Goal: Browse casually: Explore the website without a specific task or goal

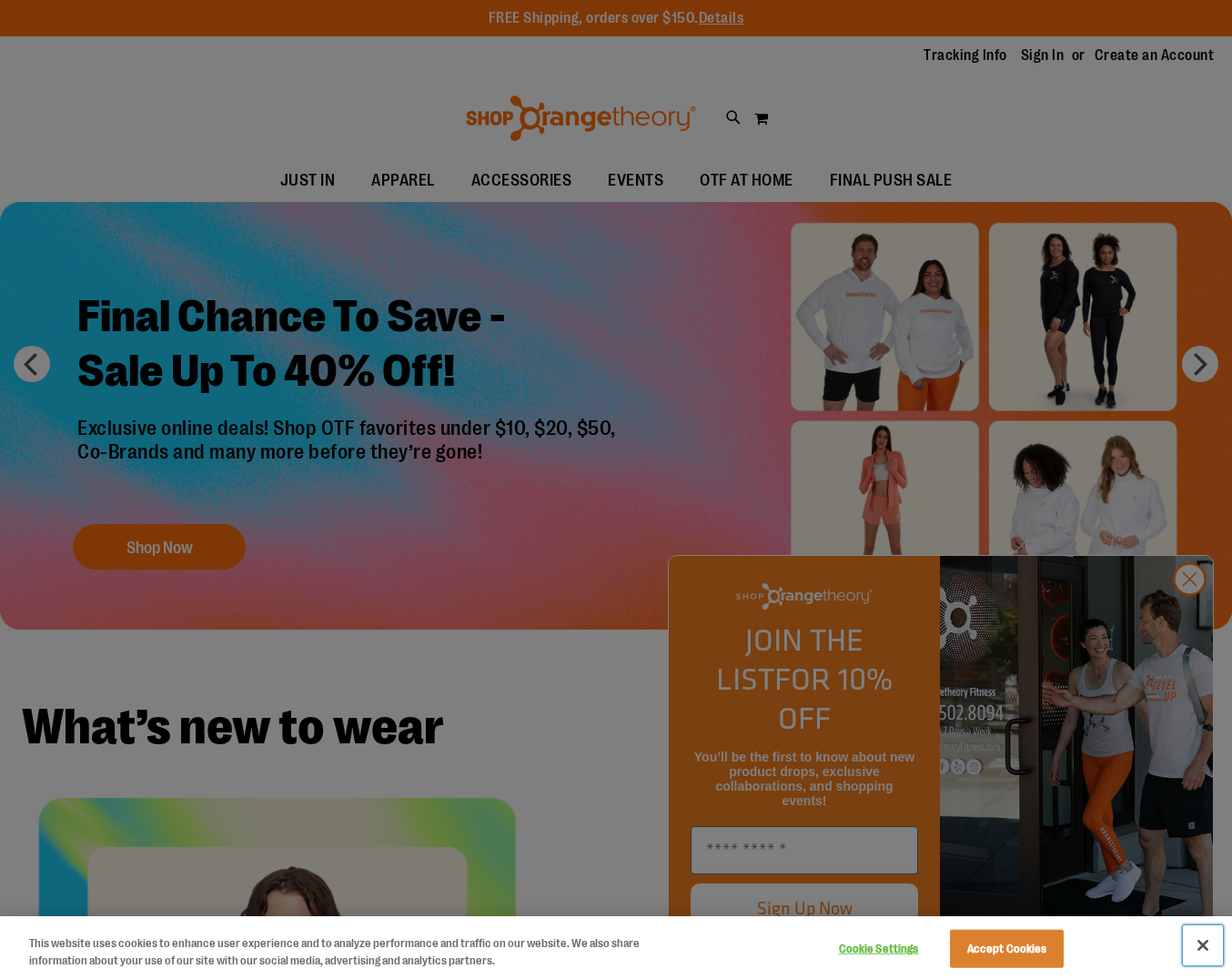
drag, startPoint x: 1205, startPoint y: 948, endPoint x: 1219, endPoint y: 912, distance: 38.6
click at [1205, 947] on button "Close" at bounding box center [1202, 945] width 40 height 40
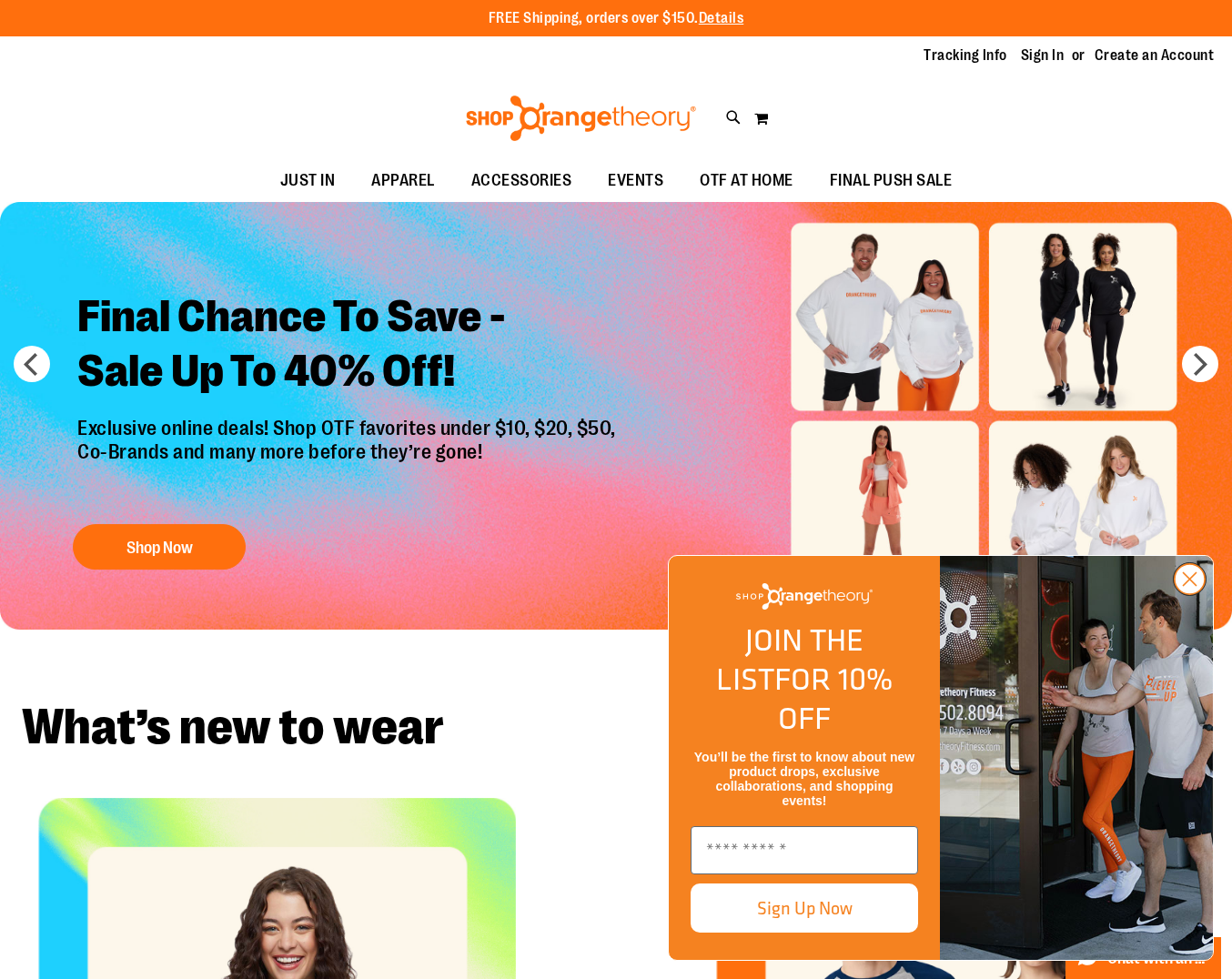
click at [1199, 594] on circle "Close dialog" at bounding box center [1189, 578] width 30 height 30
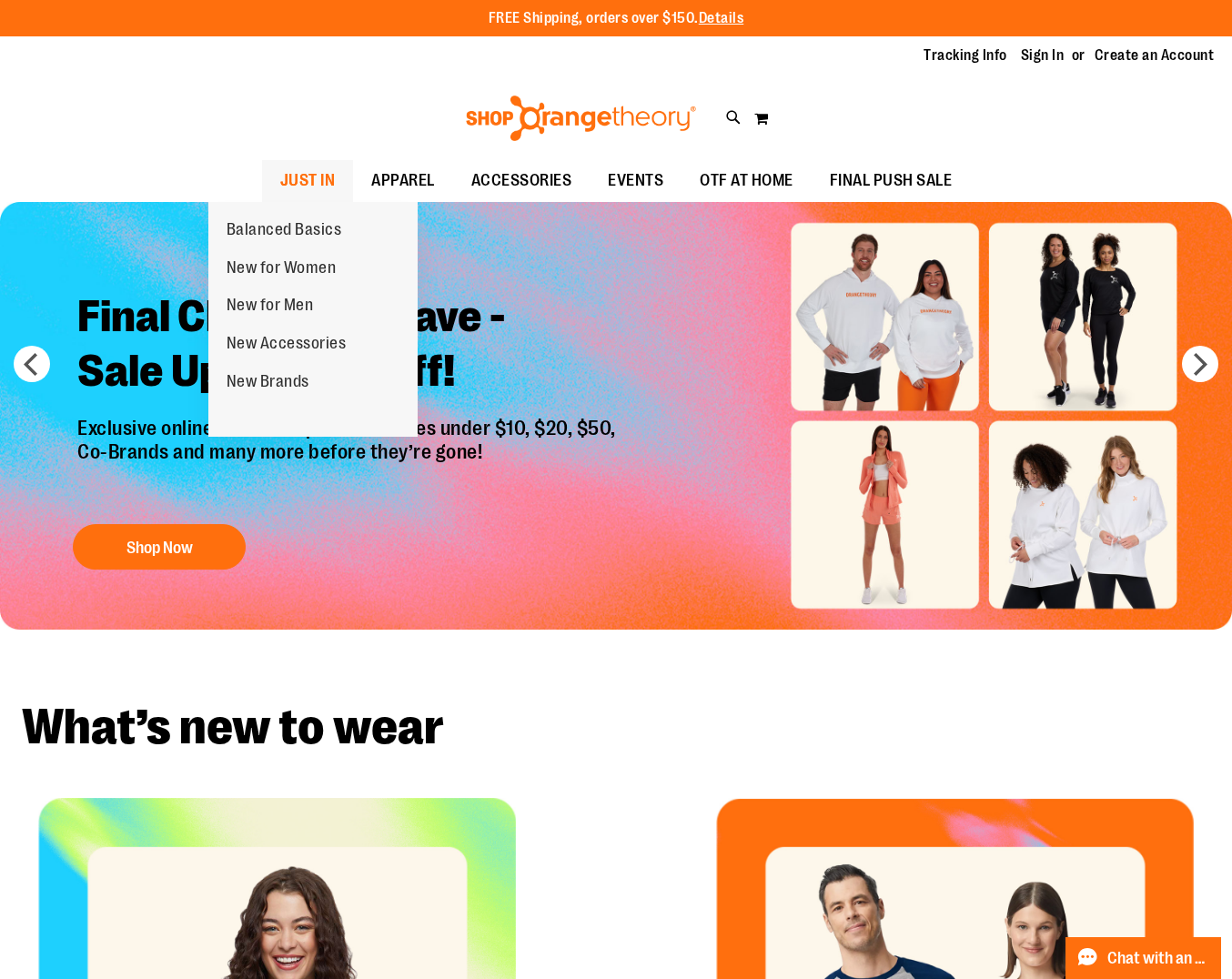
click at [280, 184] on span "JUST IN" at bounding box center [307, 181] width 56 height 41
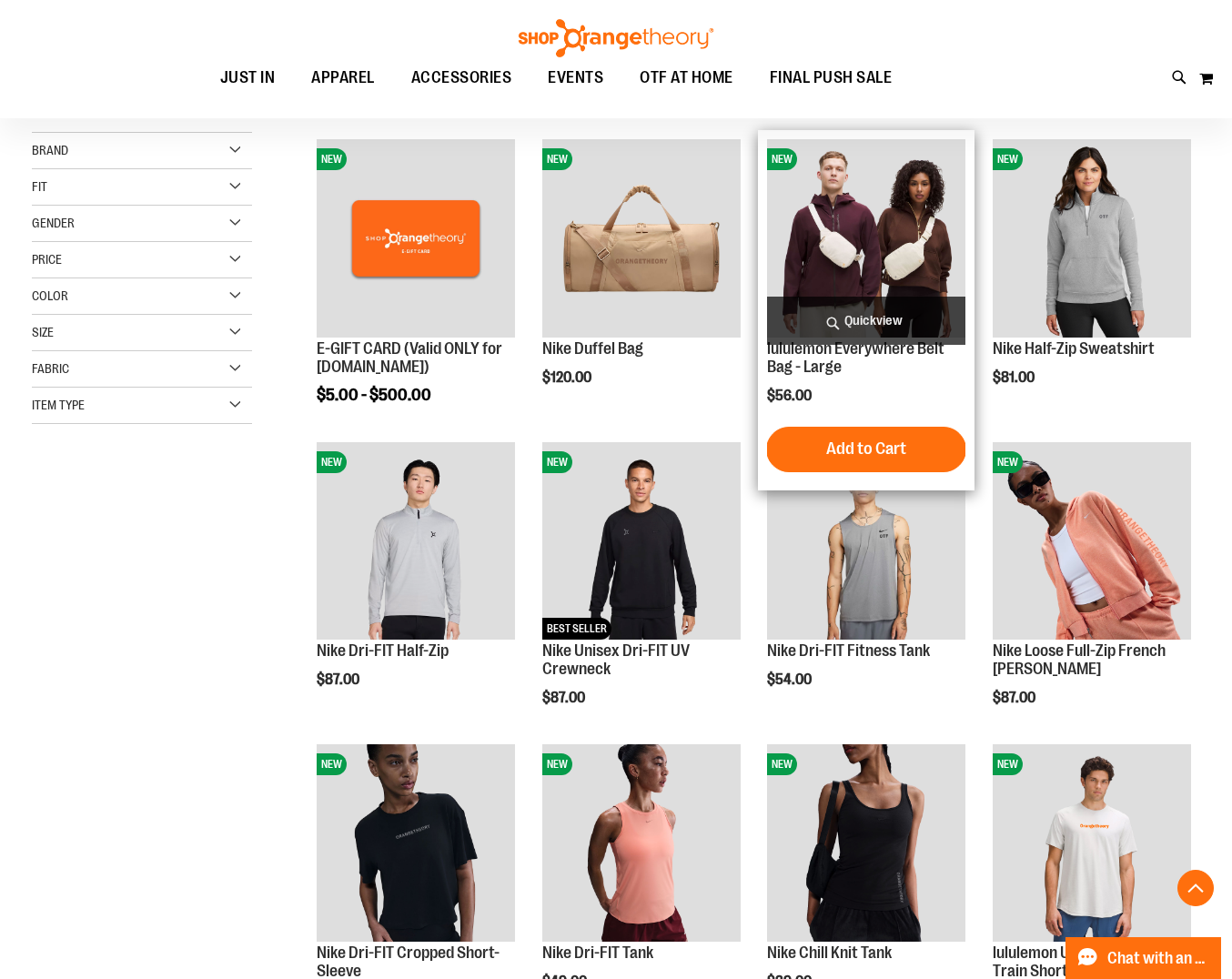
scroll to position [397, 0]
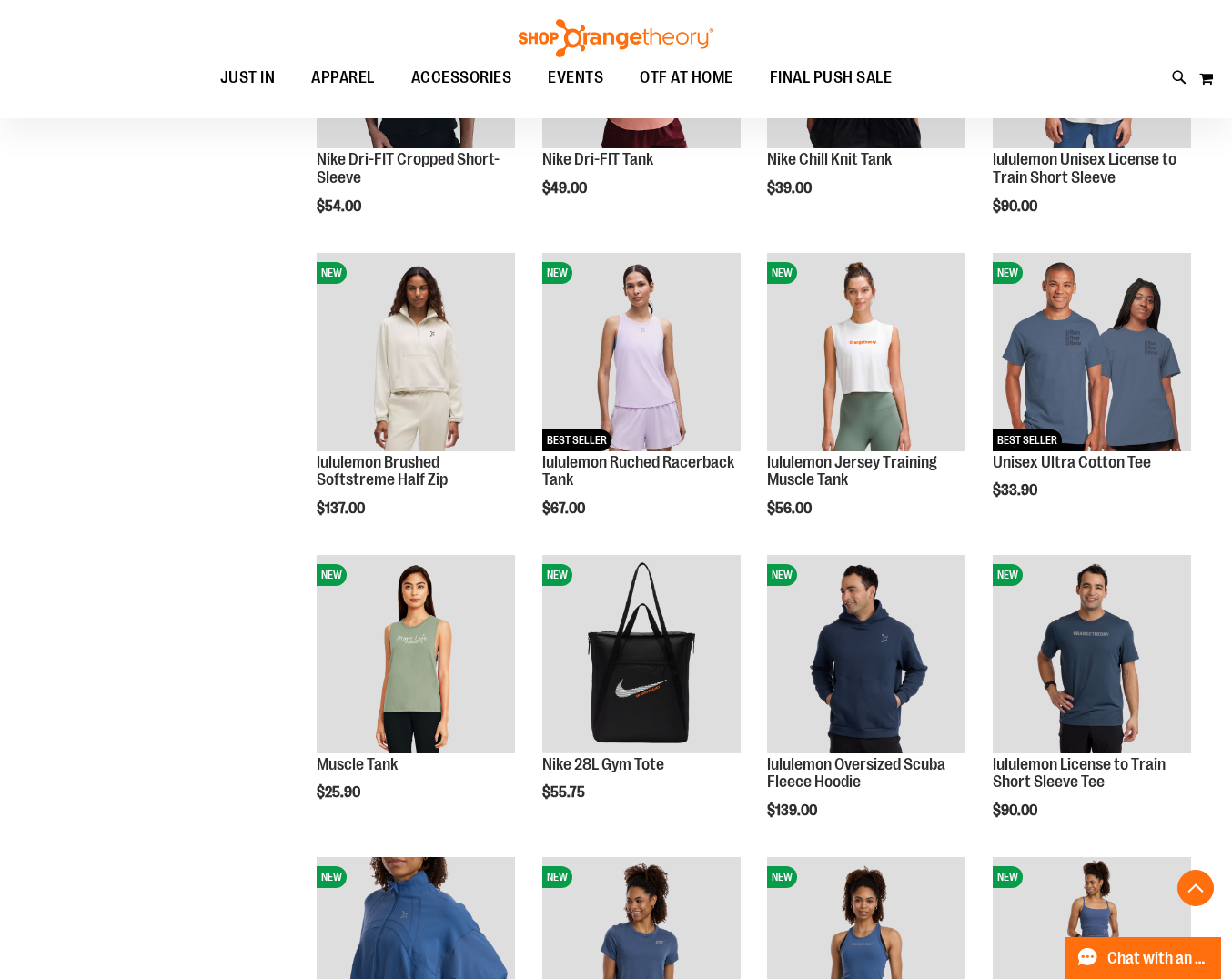
scroll to position [1230, 0]
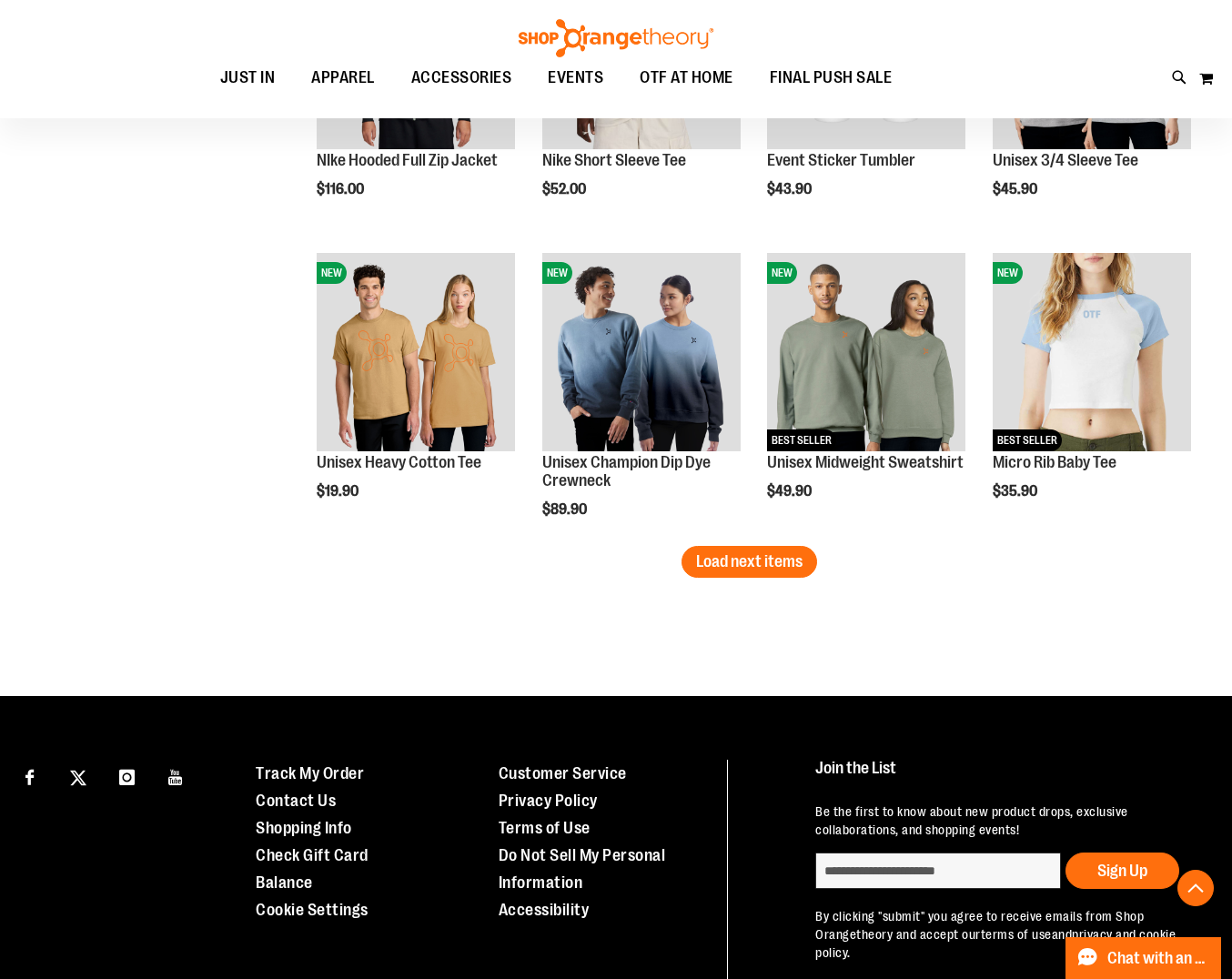
scroll to position [2536, 0]
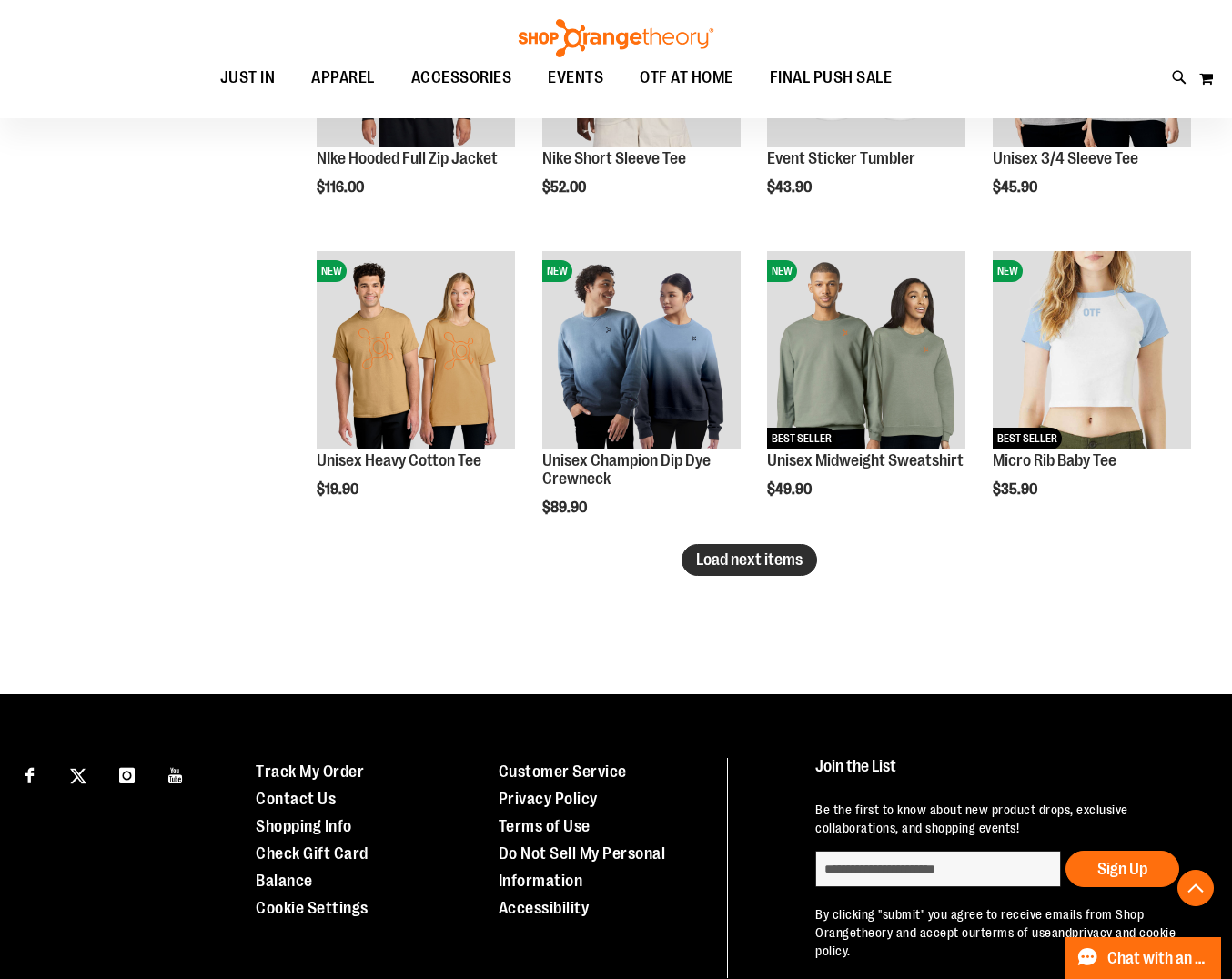
click at [720, 562] on span "Load next items" at bounding box center [749, 560] width 106 height 19
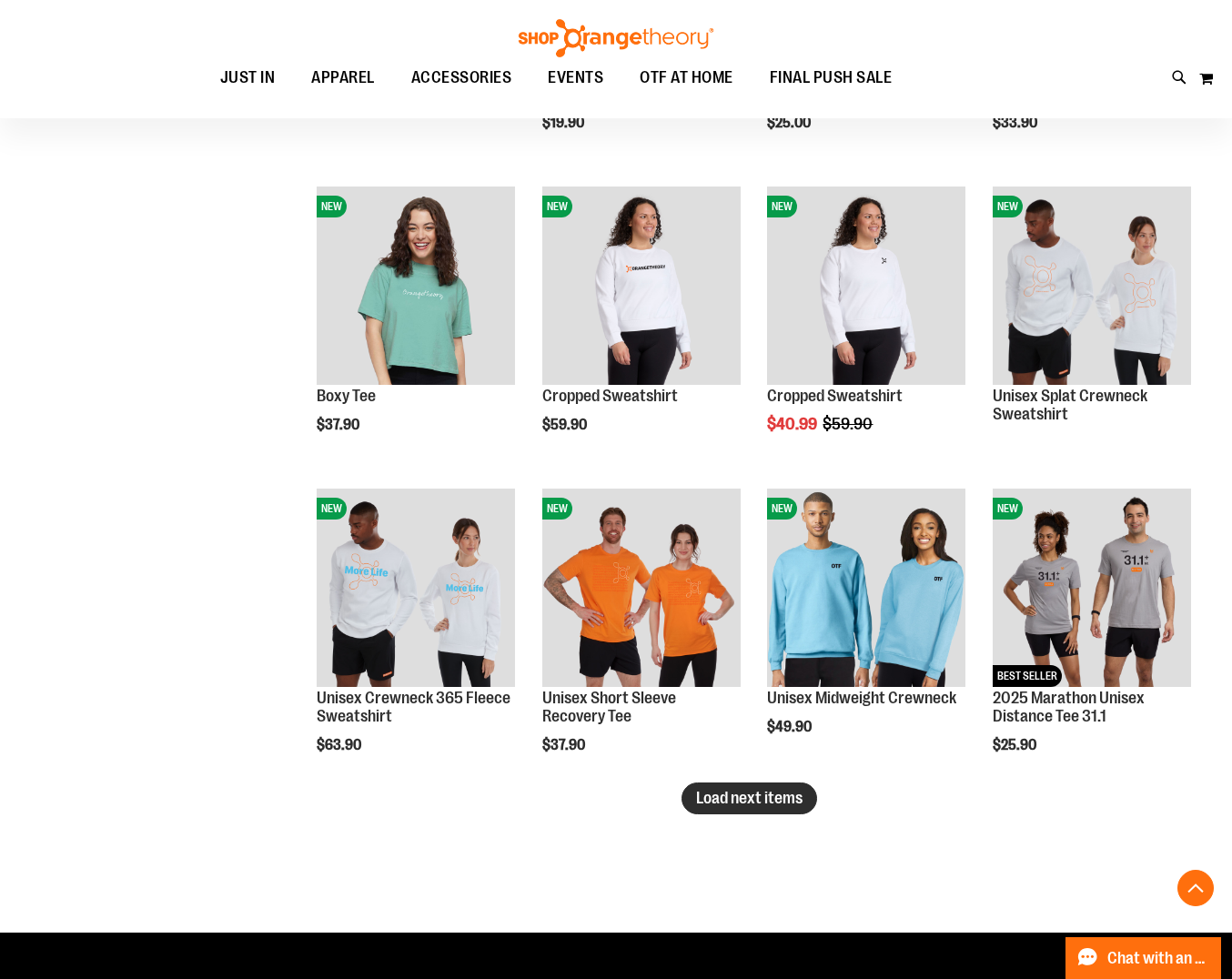
scroll to position [3204, 0]
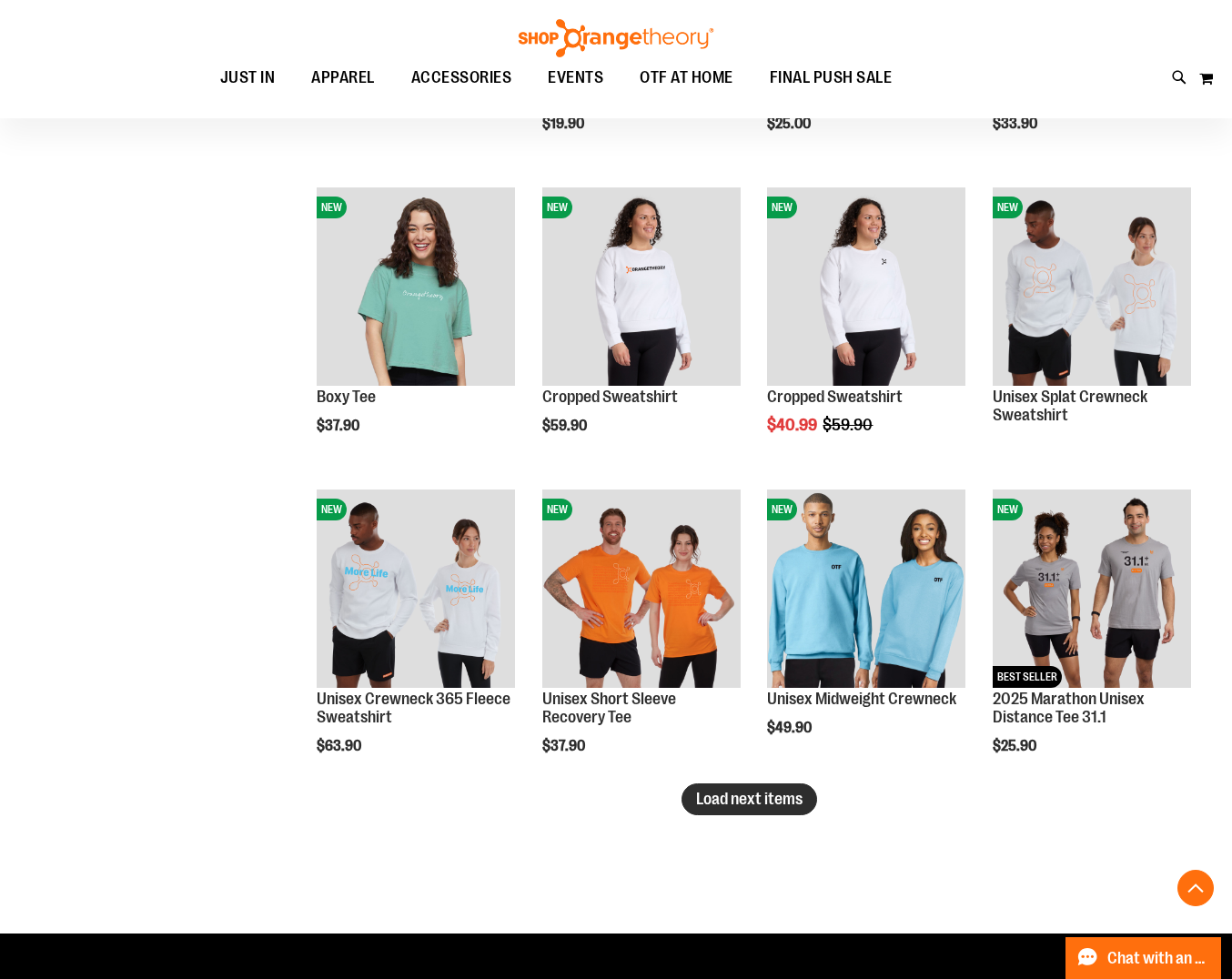
click at [772, 812] on button "Load next items" at bounding box center [749, 799] width 135 height 31
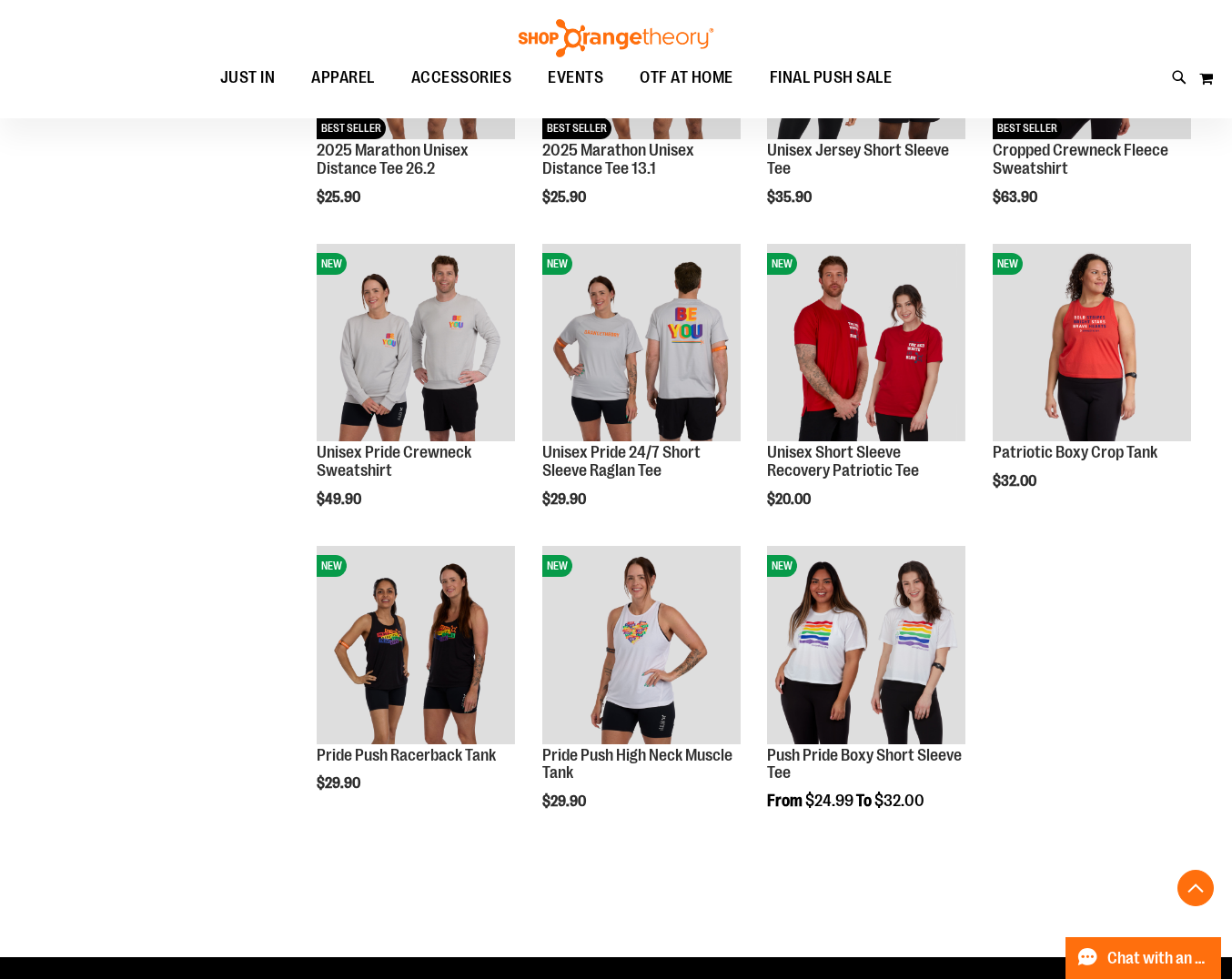
scroll to position [4052, 0]
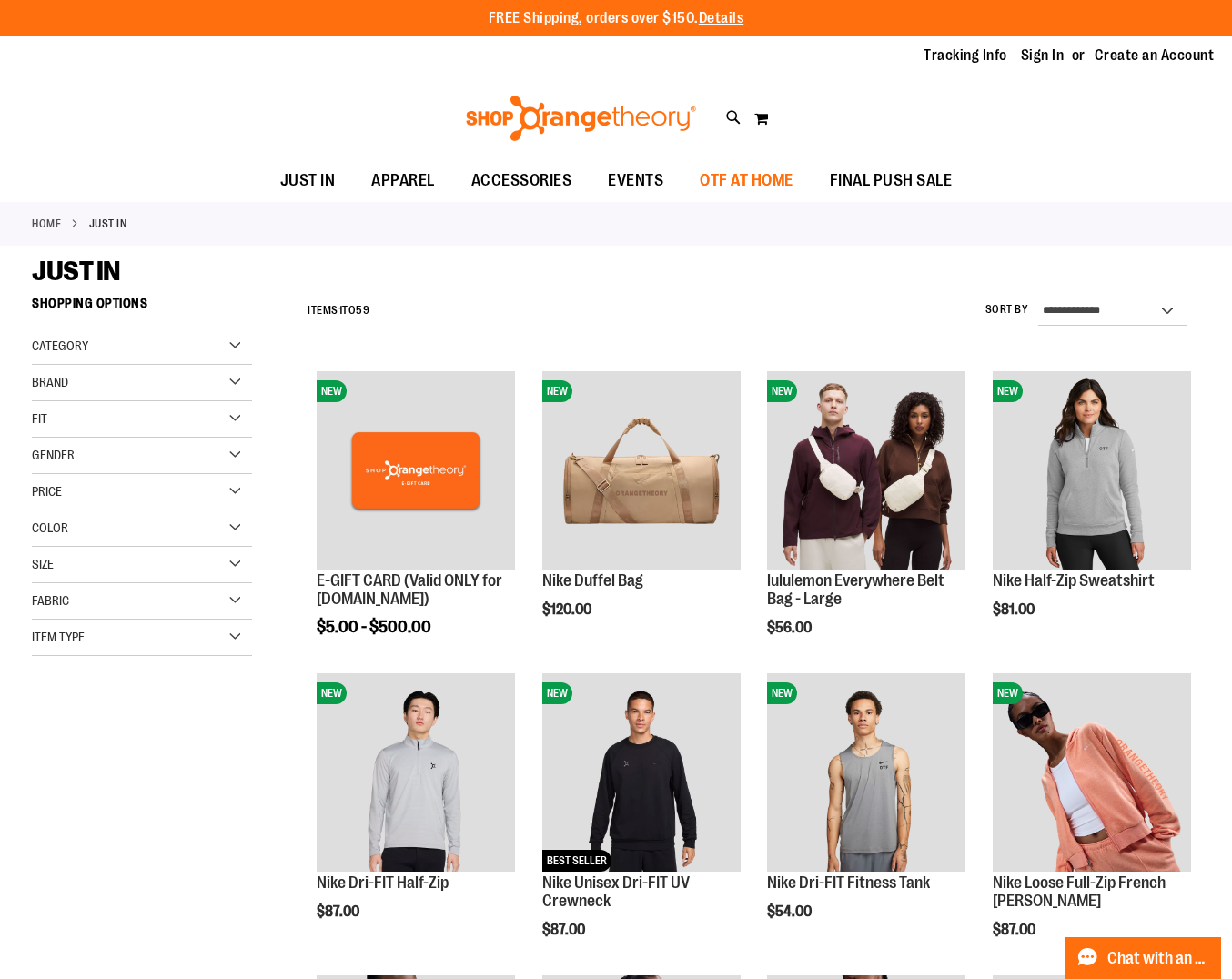
click at [777, 184] on span "OTF AT HOME" at bounding box center [745, 181] width 93 height 41
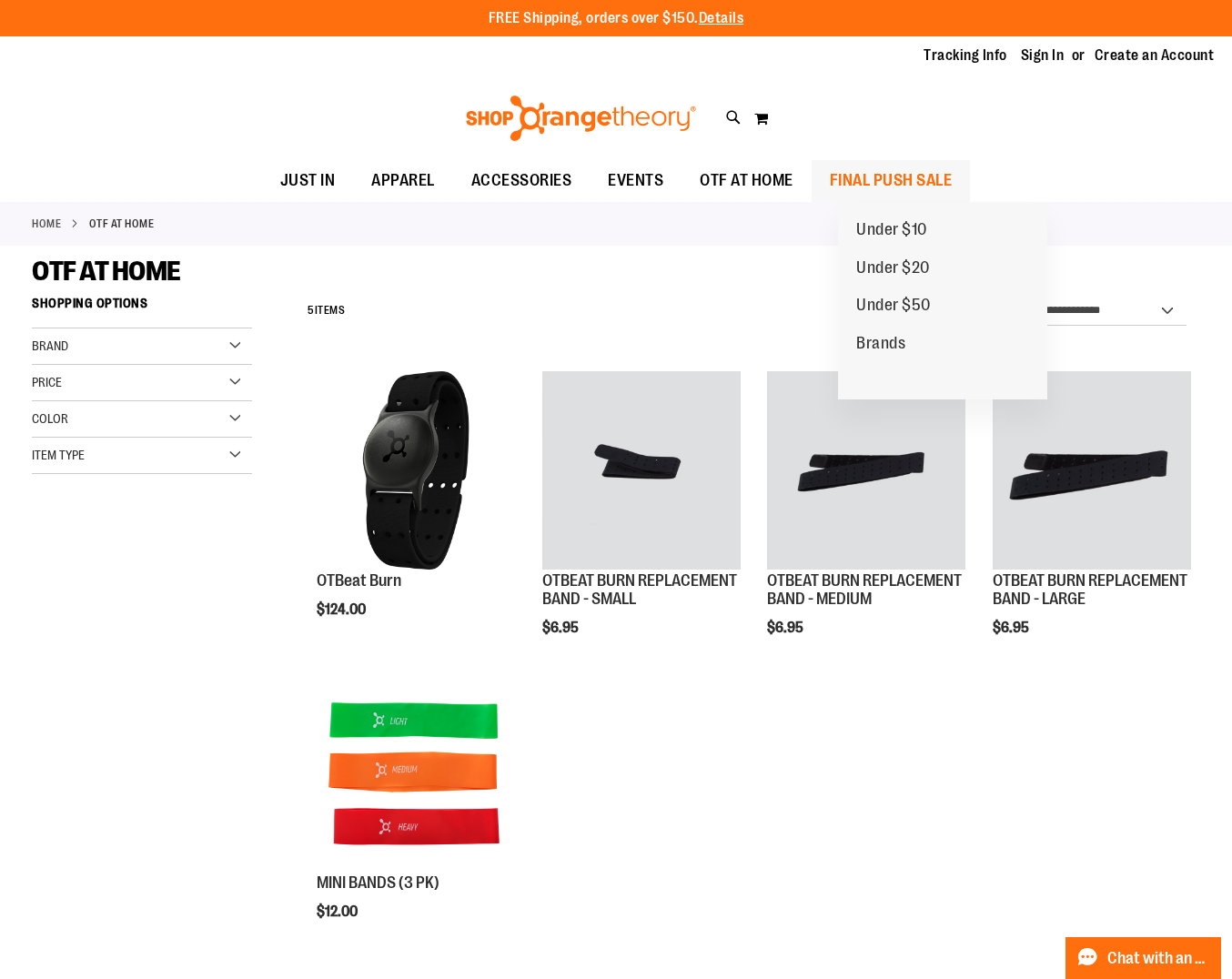
click at [918, 178] on span "FINAL PUSH SALE" at bounding box center [890, 181] width 123 height 41
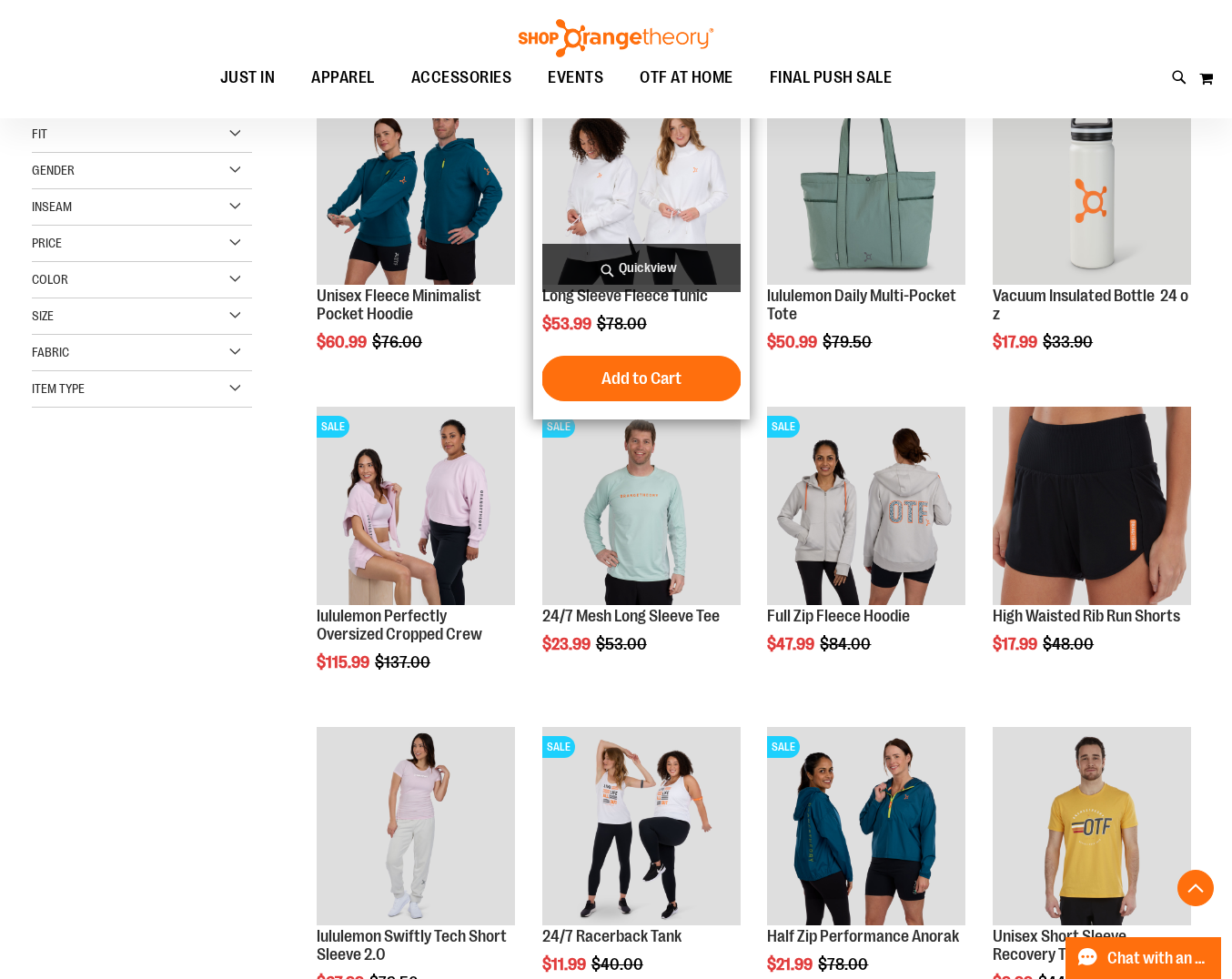
scroll to position [289, 0]
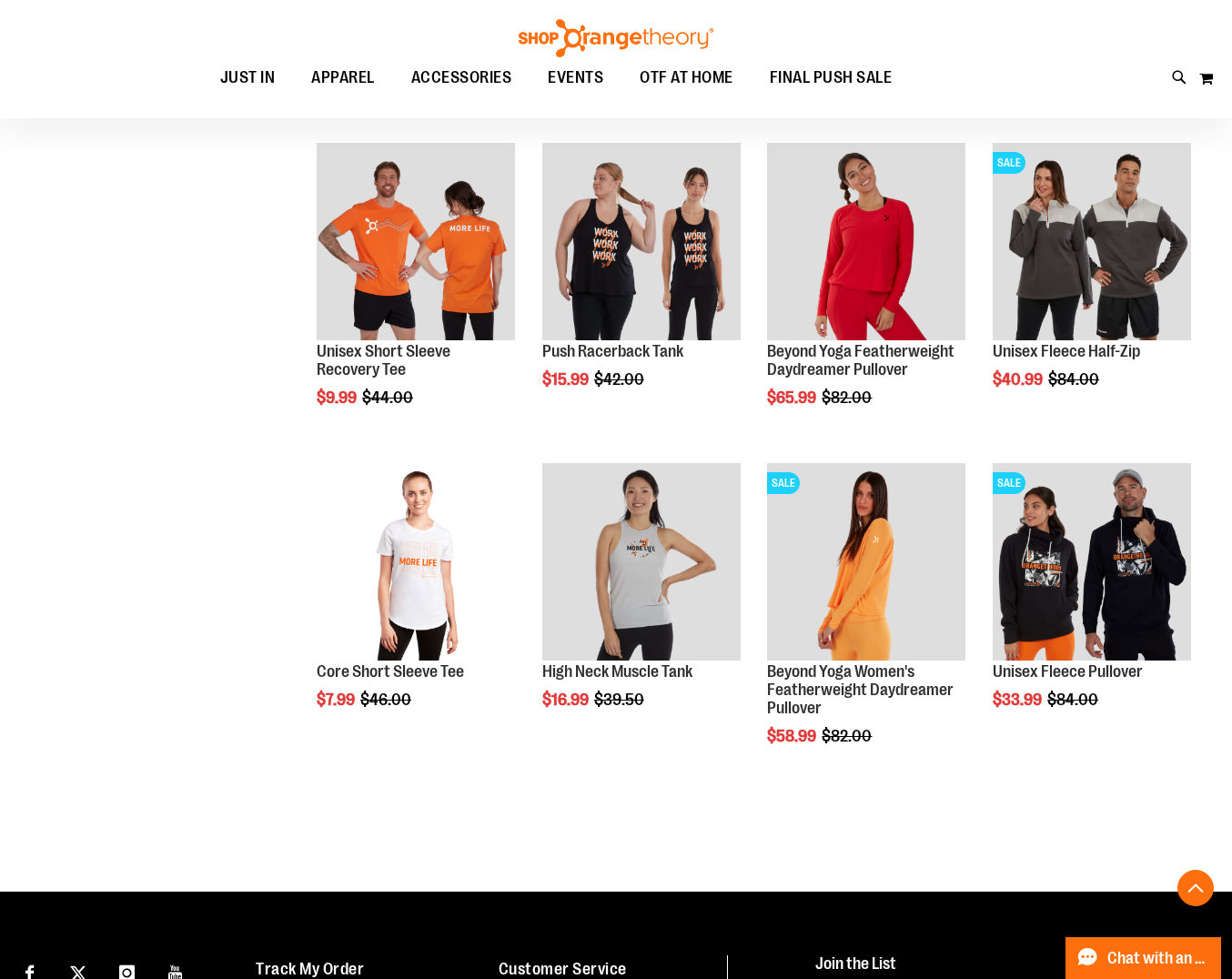
scroll to position [2790, 0]
